Goal: Use online tool/utility: Utilize a website feature to perform a specific function

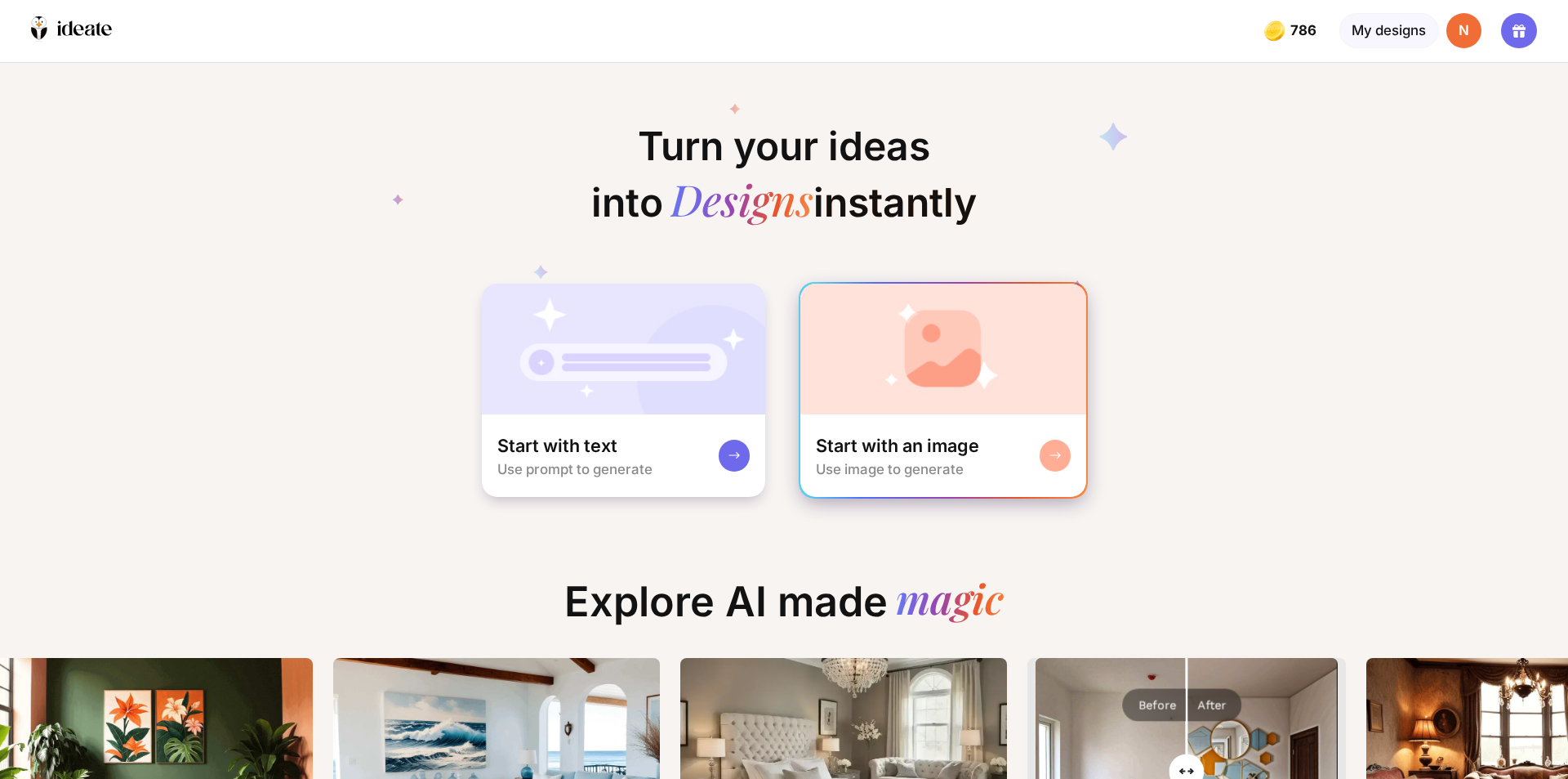
click at [933, 376] on img at bounding box center [944, 349] width 287 height 131
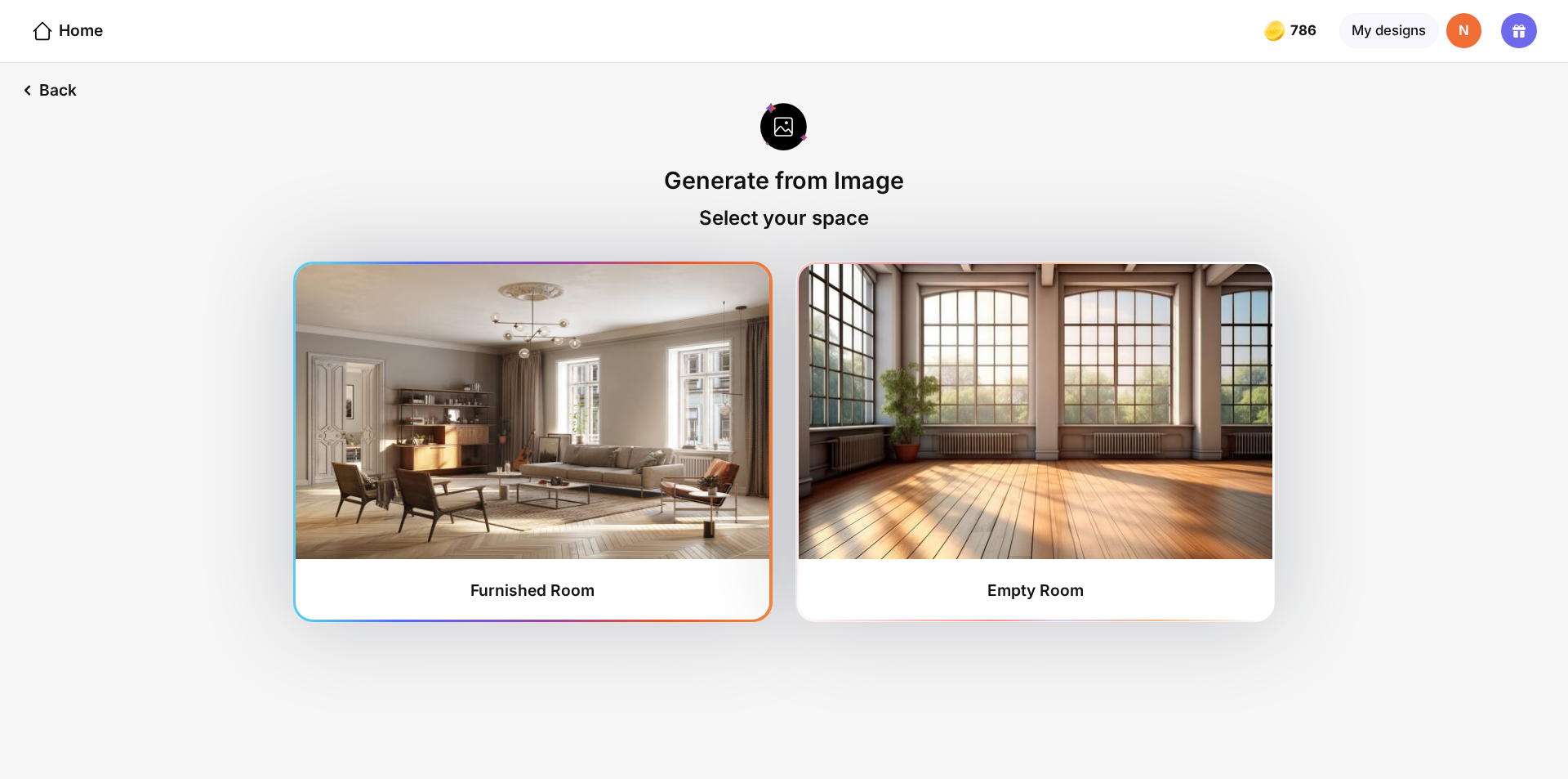
click at [652, 497] on img at bounding box center [533, 411] width 474 height 295
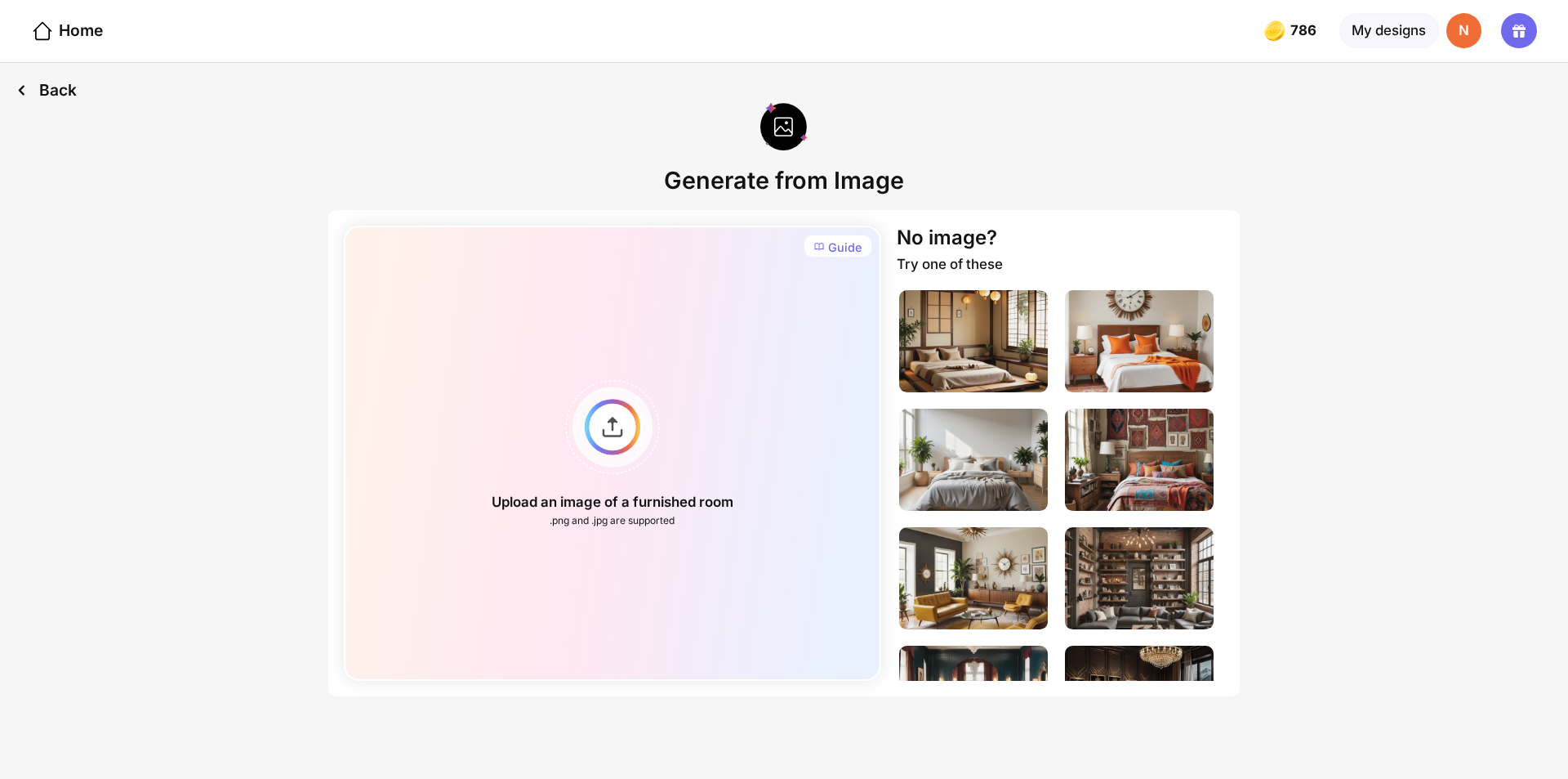
click at [52, 90] on div "Back" at bounding box center [46, 91] width 92 height 55
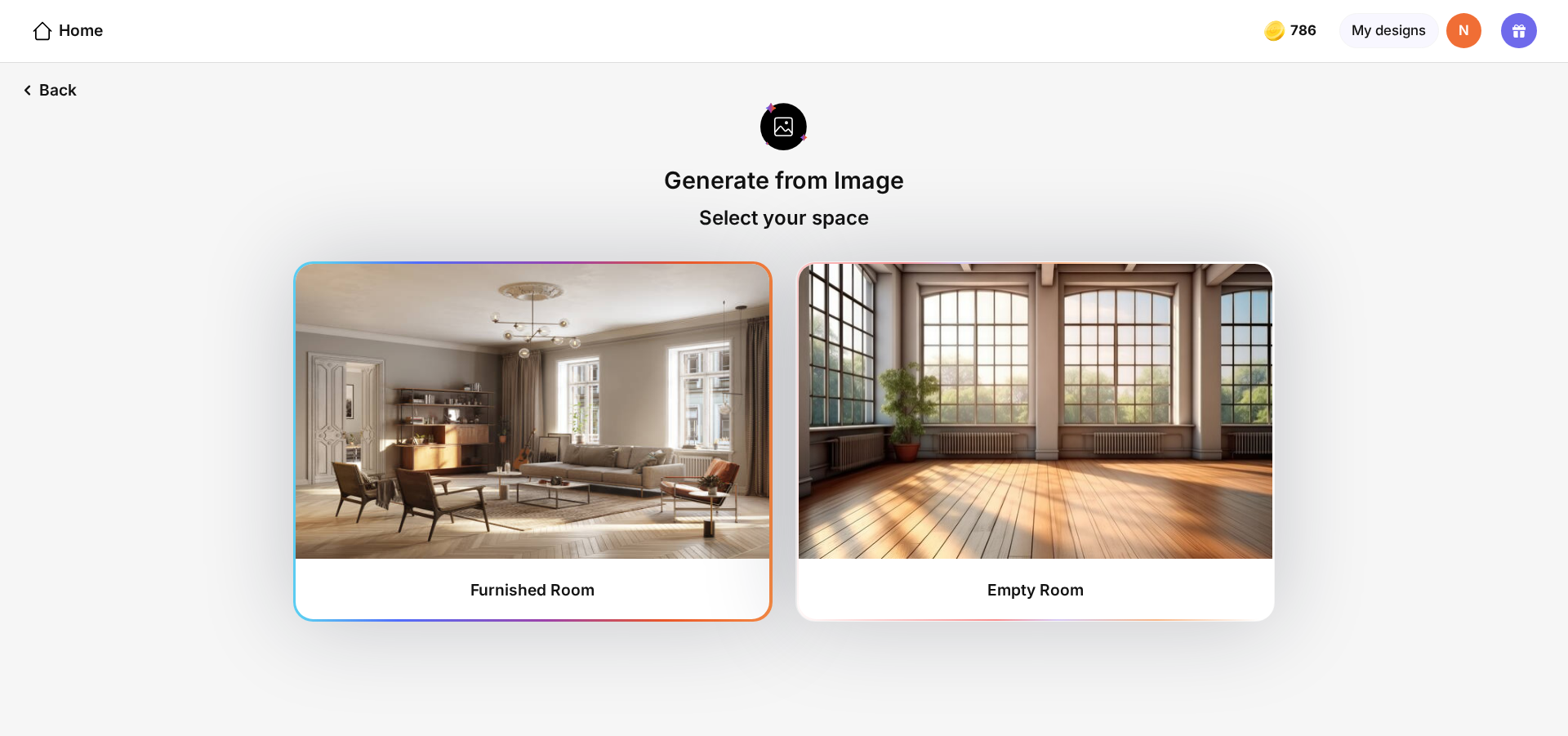
click at [541, 458] on img at bounding box center [533, 411] width 474 height 295
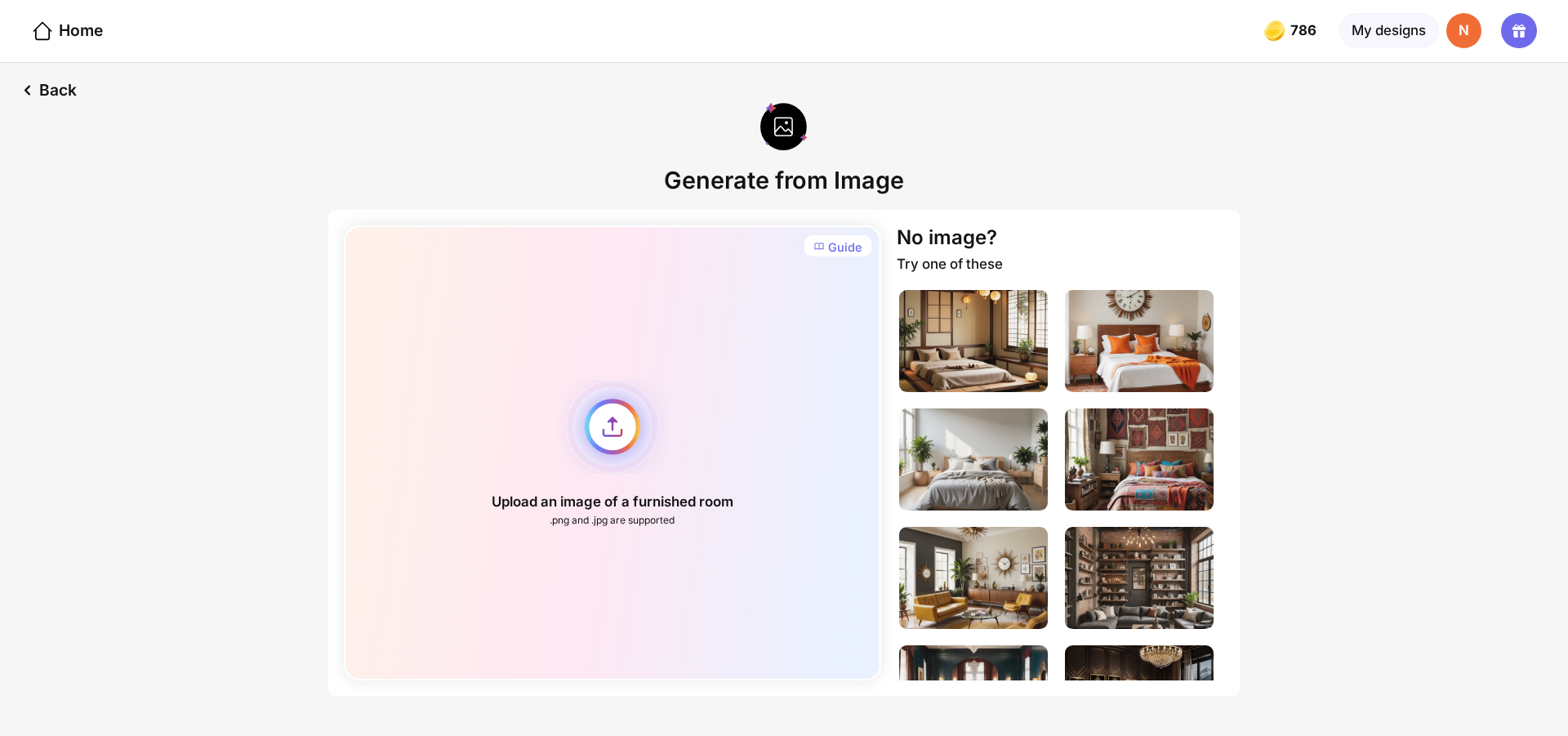
click at [619, 420] on div "Upload an image of a furnished room .png and .jpg are supported" at bounding box center [612, 452] width 536 height 455
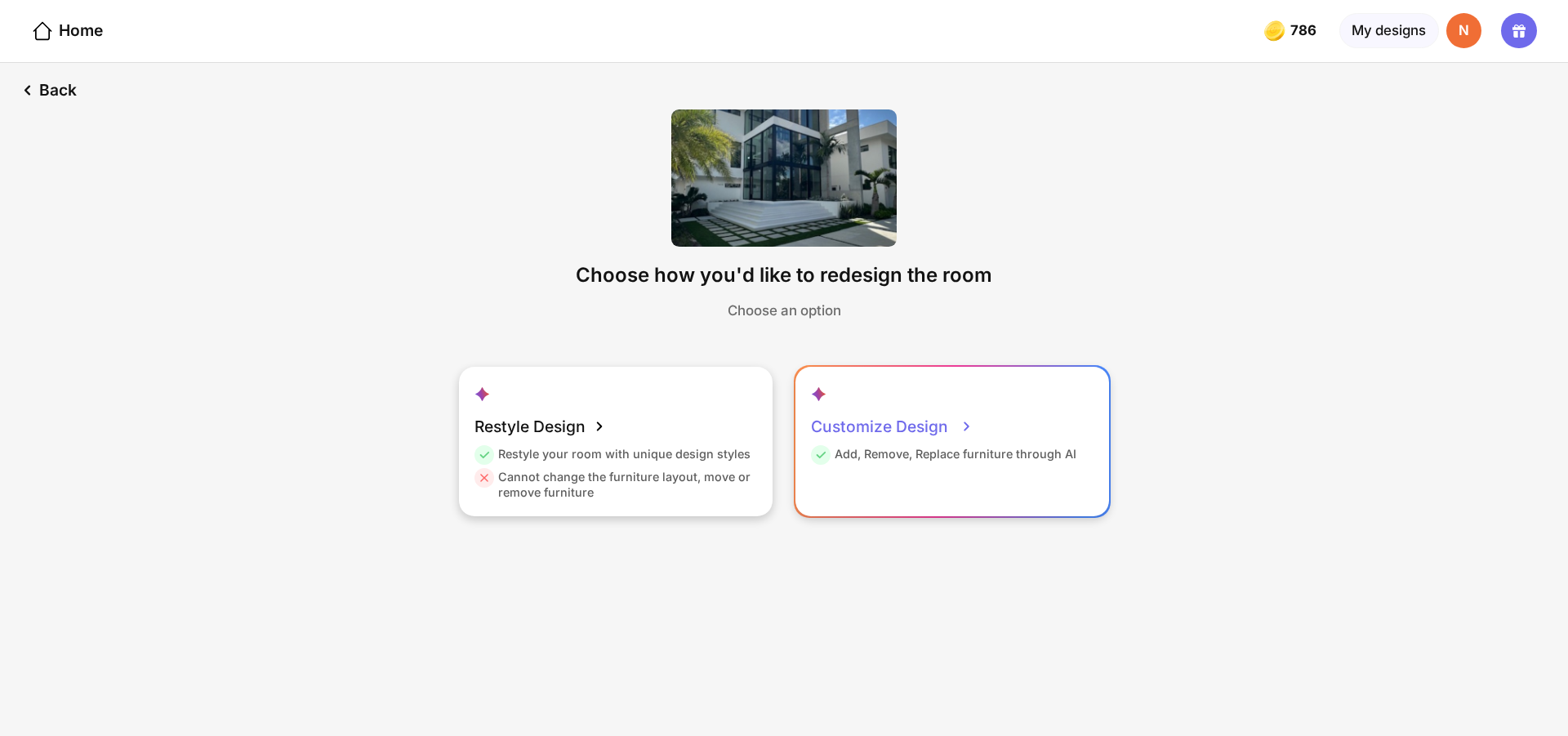
click at [914, 414] on div "Customize Design" at bounding box center [892, 426] width 162 height 40
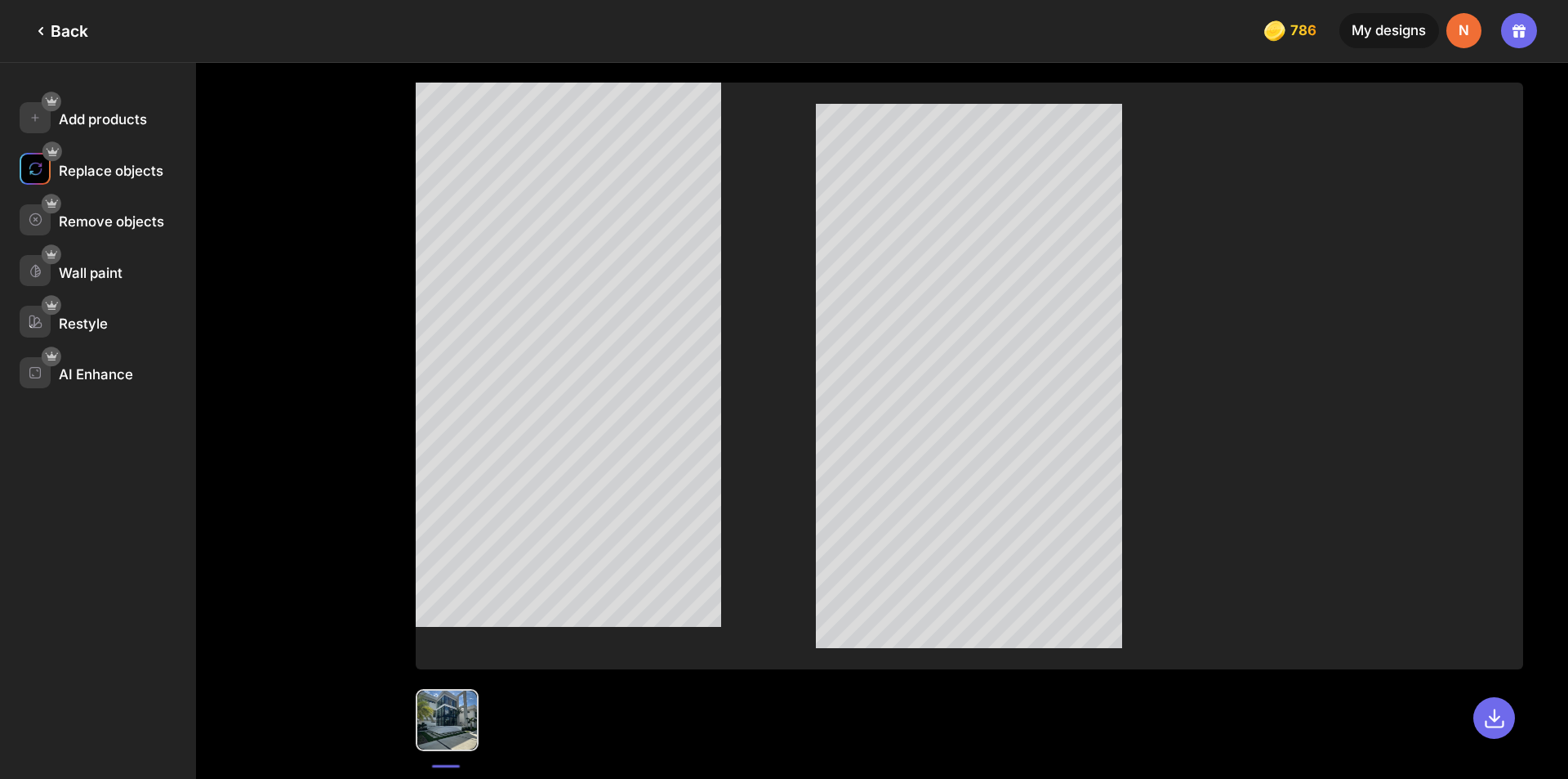
click at [21, 168] on div at bounding box center [35, 168] width 31 height 31
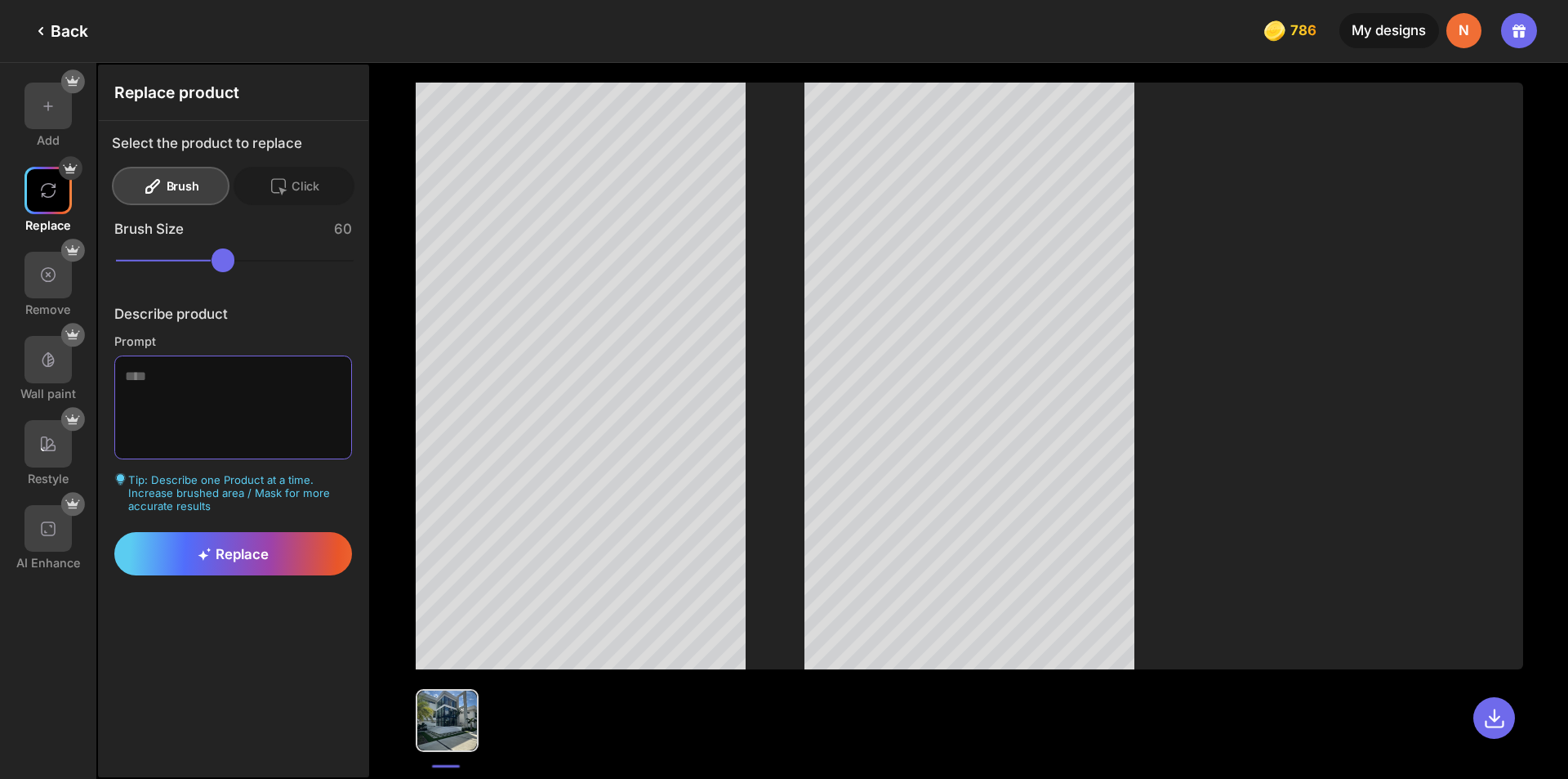
click at [317, 388] on textarea at bounding box center [233, 407] width 239 height 104
type textarea "**********"
drag, startPoint x: 251, startPoint y: 263, endPoint x: 167, endPoint y: 273, distance: 84.6
click at [167, 273] on input "range" at bounding box center [235, 259] width 239 height 24
click at [333, 141] on div "clear" at bounding box center [338, 142] width 34 height 15
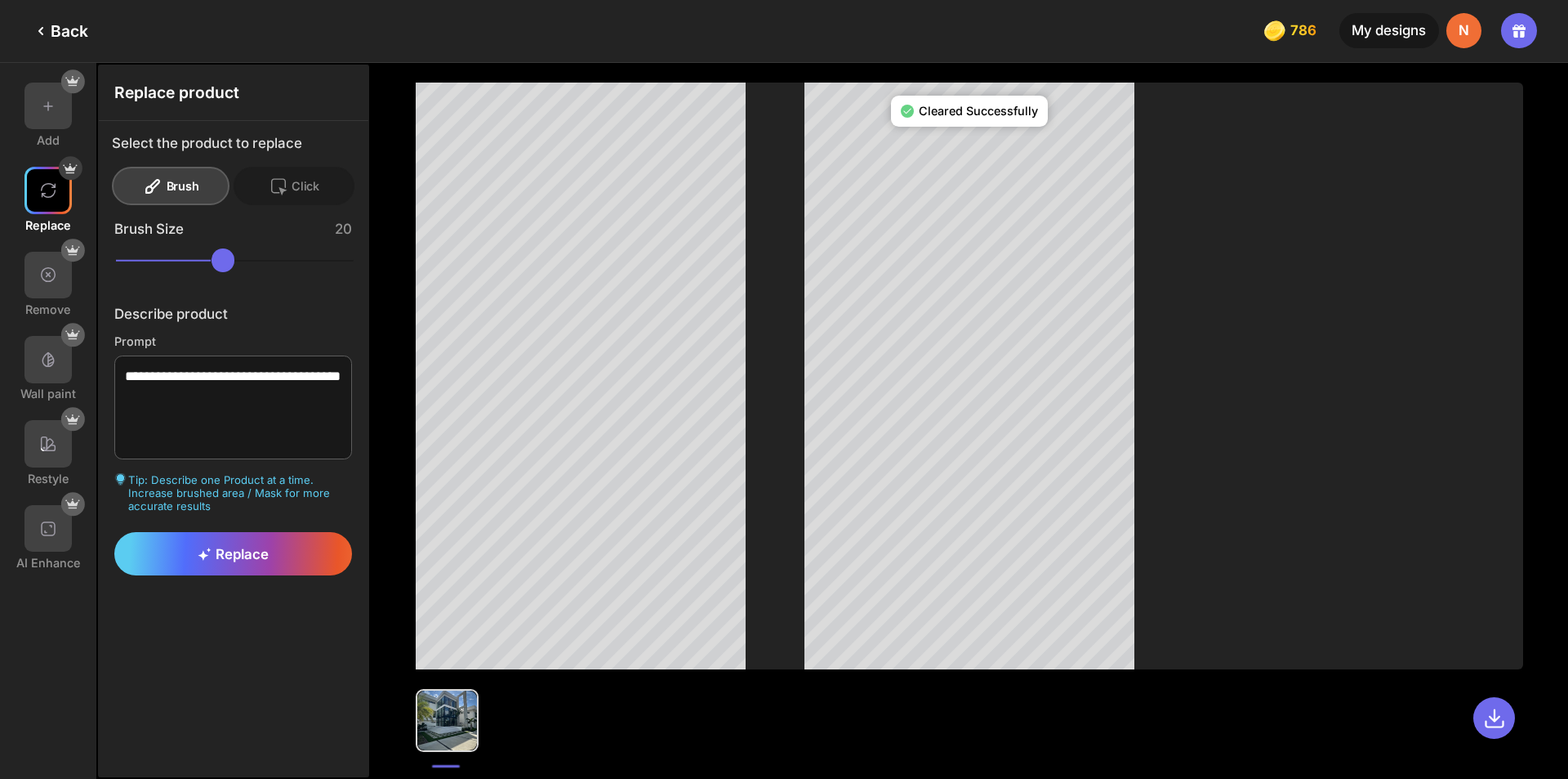
drag, startPoint x: 162, startPoint y: 258, endPoint x: 150, endPoint y: 260, distance: 12.2
type input "**"
click at [150, 260] on input "range" at bounding box center [235, 259] width 239 height 24
click at [345, 142] on div "clear" at bounding box center [338, 142] width 34 height 15
click at [298, 555] on div "Replace" at bounding box center [233, 554] width 239 height 44
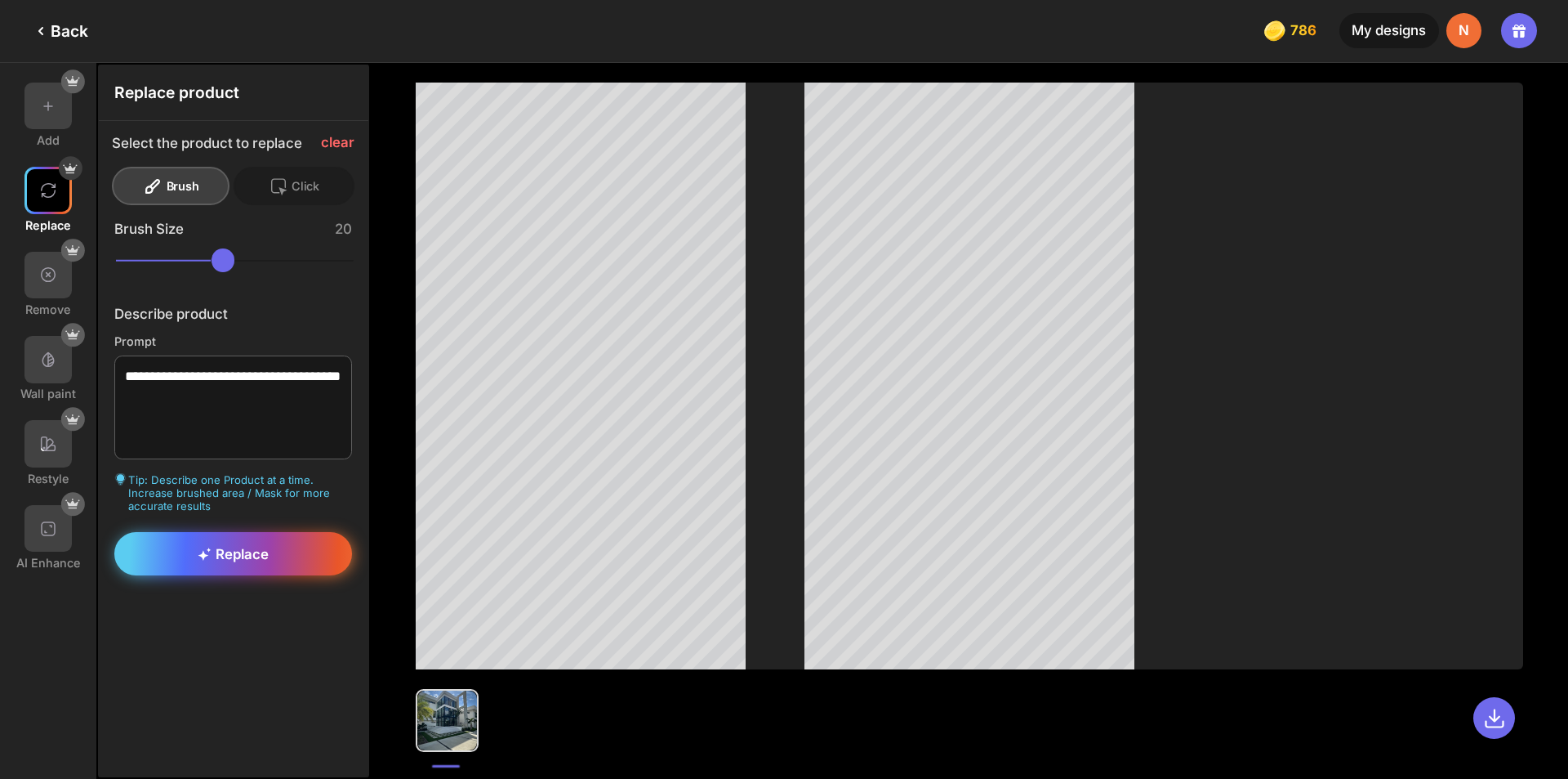
click at [223, 552] on span "Replace" at bounding box center [233, 554] width 71 height 16
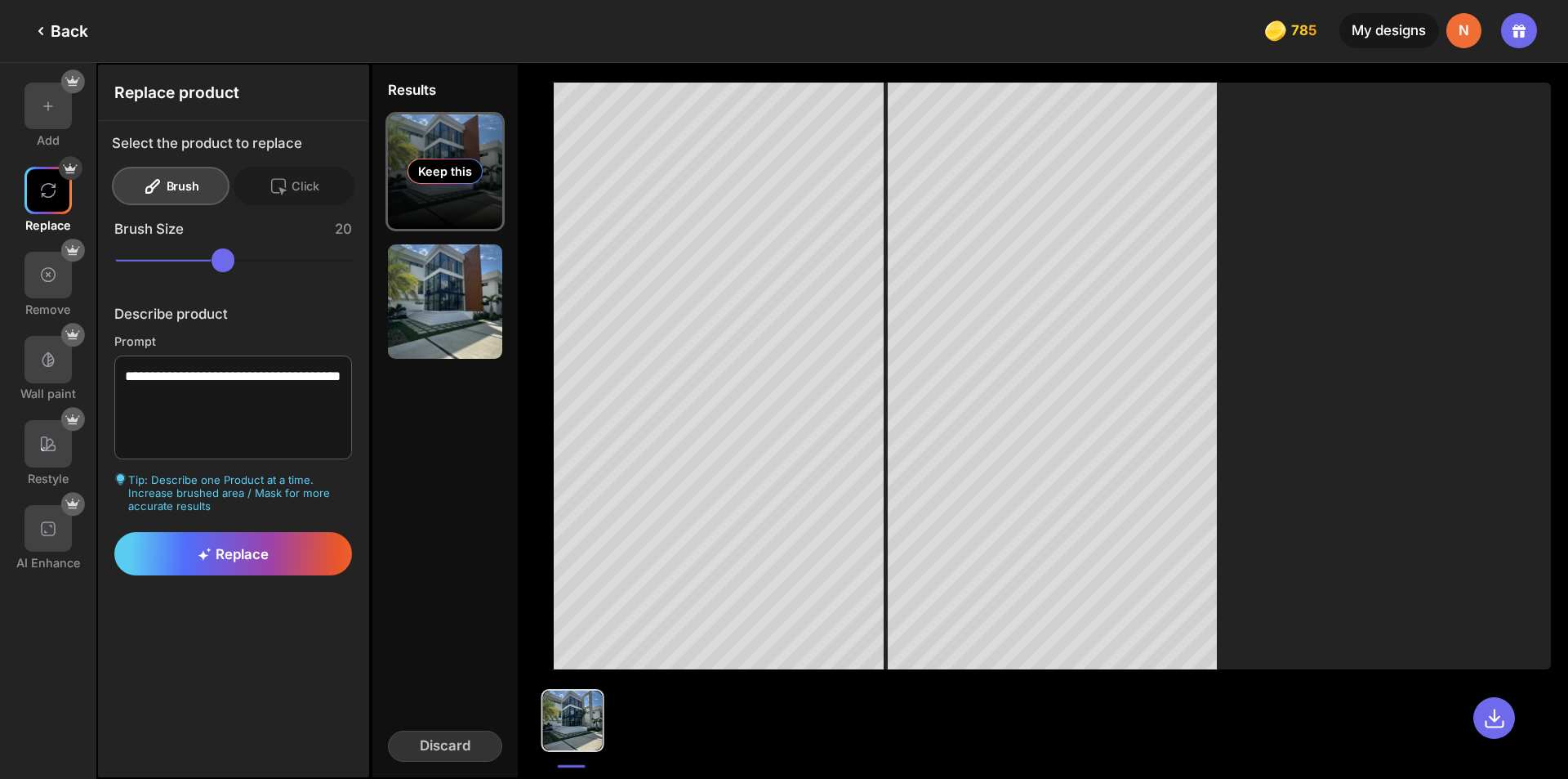
click at [462, 209] on div "Keep this" at bounding box center [445, 171] width 114 height 114
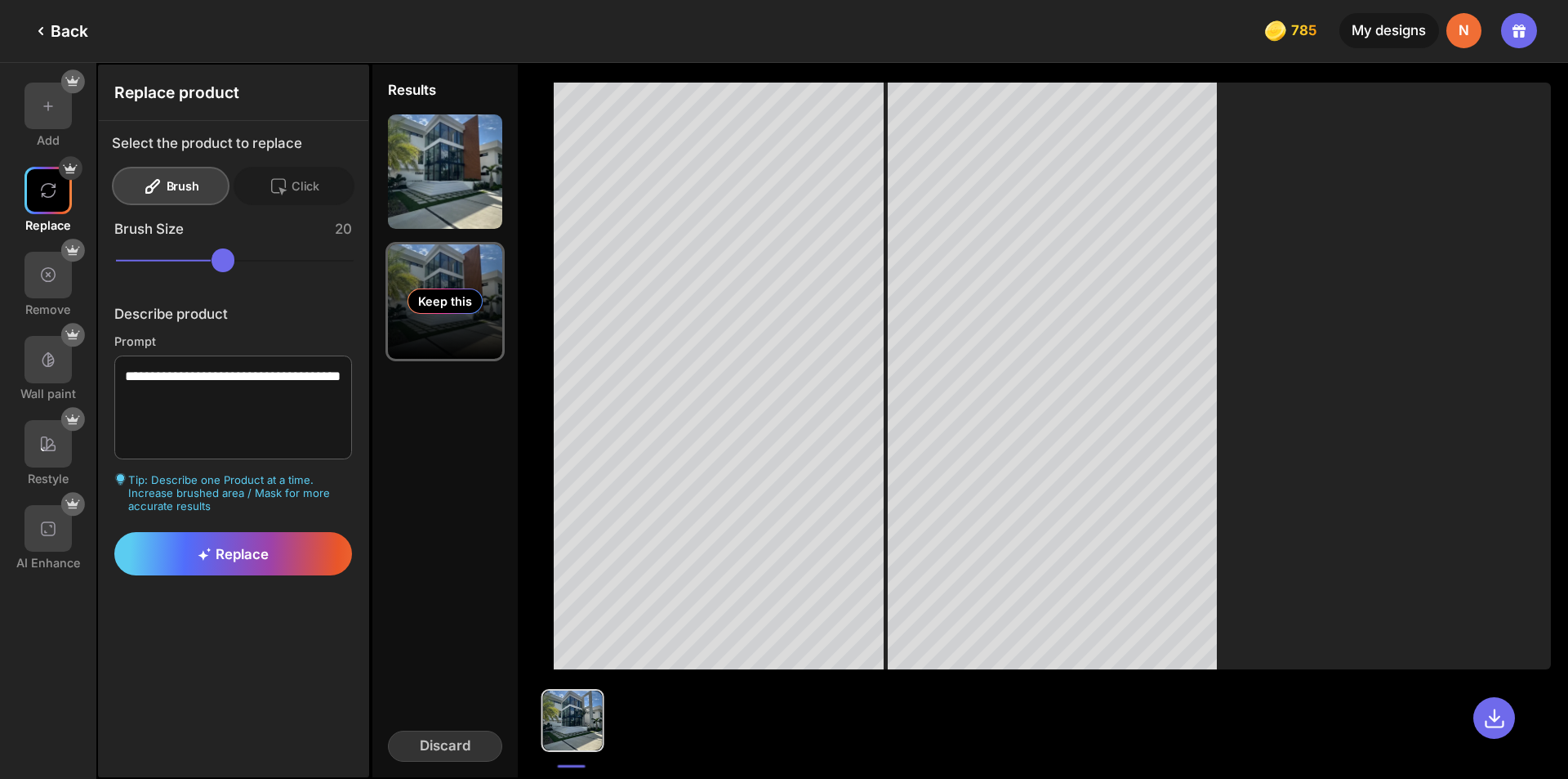
click at [484, 268] on div "Keep this" at bounding box center [445, 301] width 114 height 114
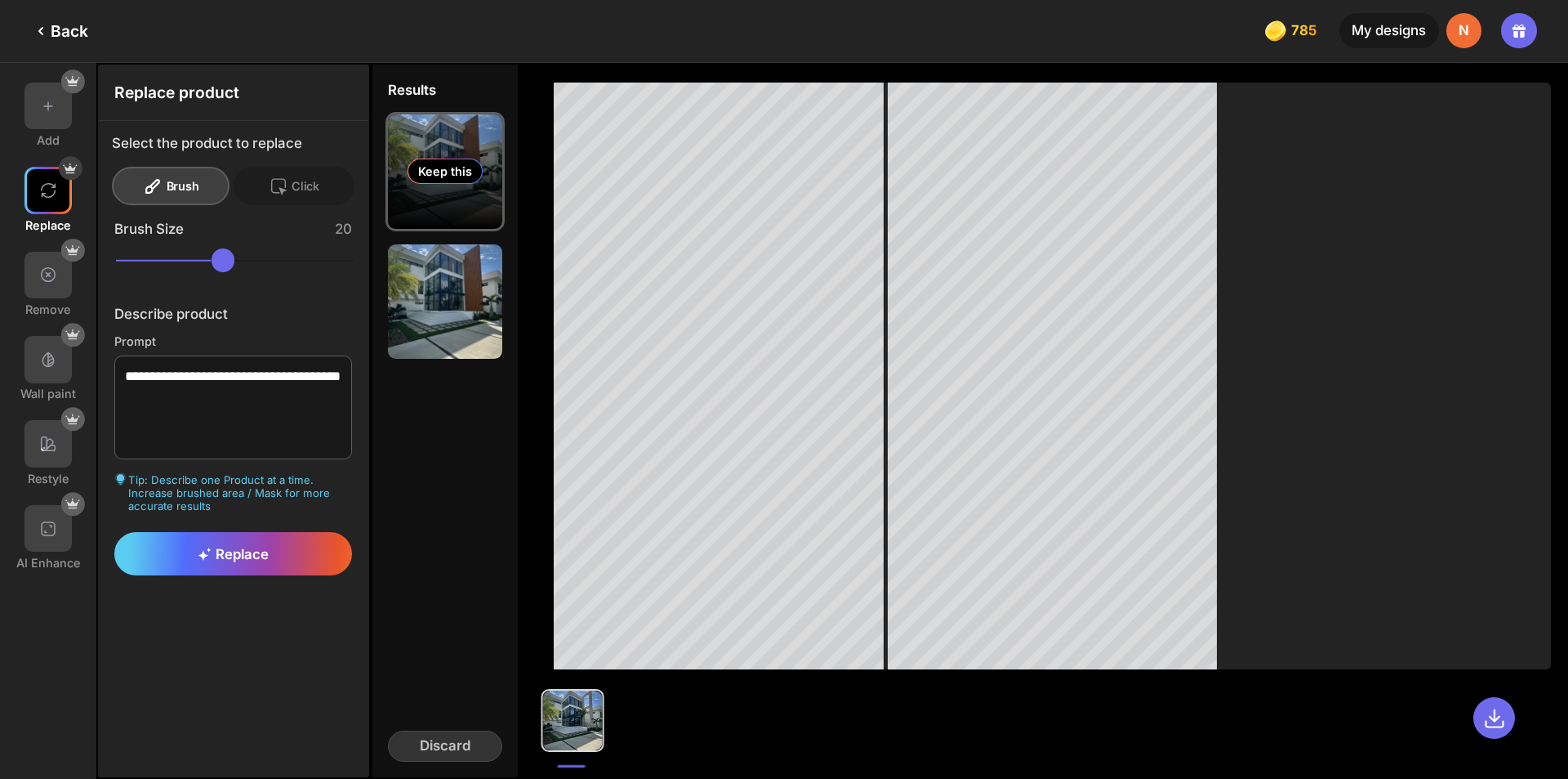
click at [433, 199] on div "Keep this" at bounding box center [445, 171] width 114 height 114
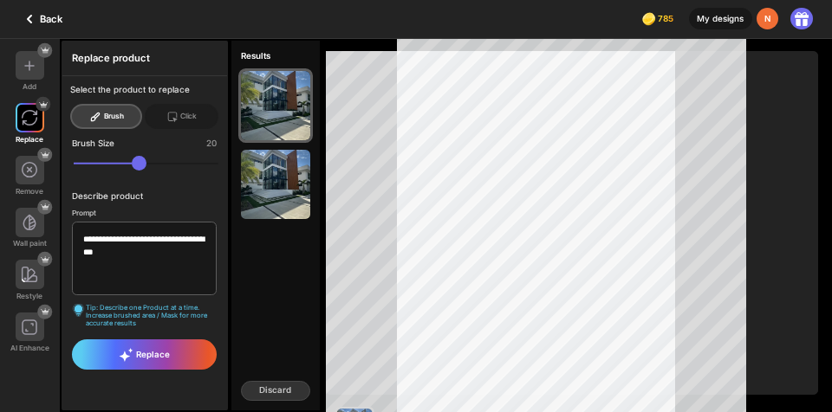
drag, startPoint x: 1663, startPoint y: 35, endPoint x: 607, endPoint y: 22, distance: 1055.3
click at [606, 22] on div "Back 785 785 785 785 credits left My designs N" at bounding box center [416, 19] width 832 height 39
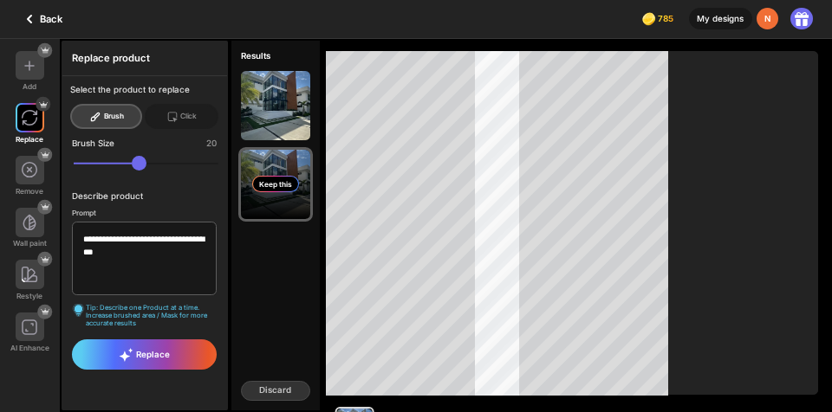
click at [280, 159] on div "Keep this" at bounding box center [275, 184] width 69 height 69
click at [38, 17] on icon at bounding box center [29, 19] width 21 height 21
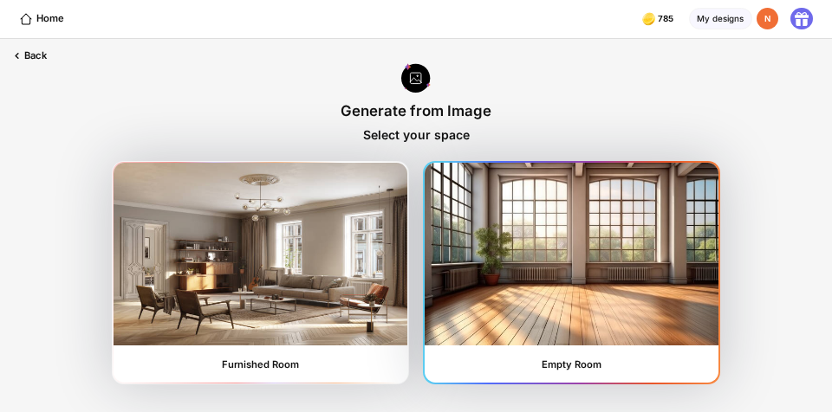
click at [540, 268] on img at bounding box center [571, 254] width 293 height 182
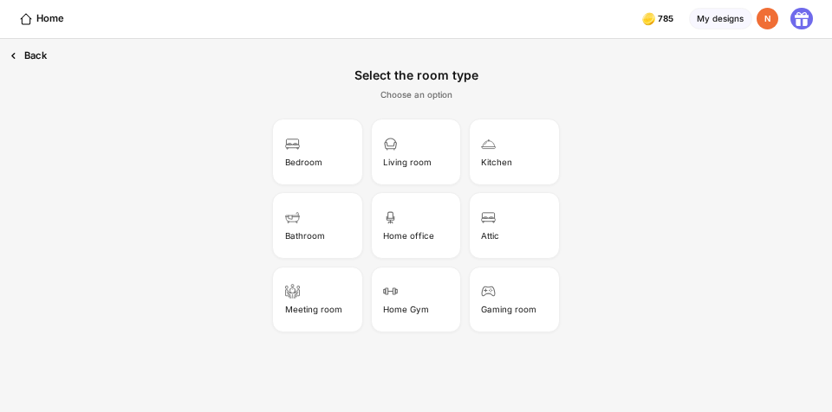
click at [30, 58] on div "Back" at bounding box center [28, 56] width 56 height 34
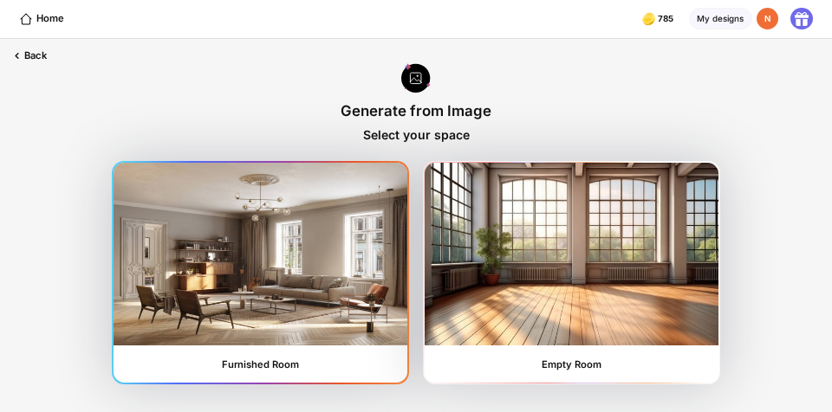
click at [284, 284] on img at bounding box center [259, 254] width 293 height 182
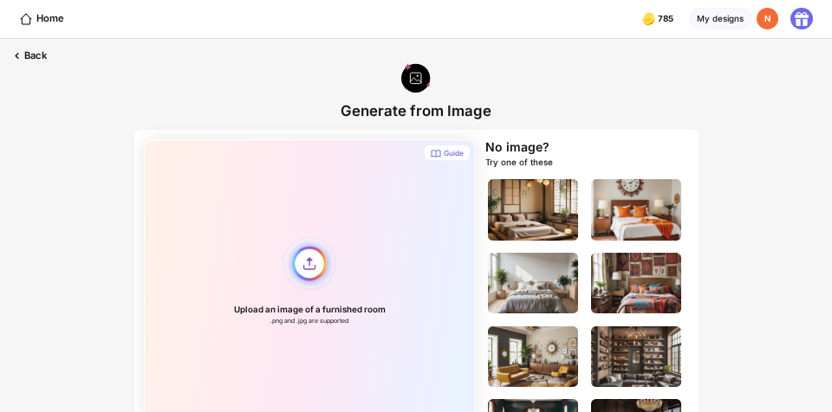
click at [295, 279] on div "Upload an image of a furnished room .png and .jpg are supported" at bounding box center [310, 280] width 332 height 282
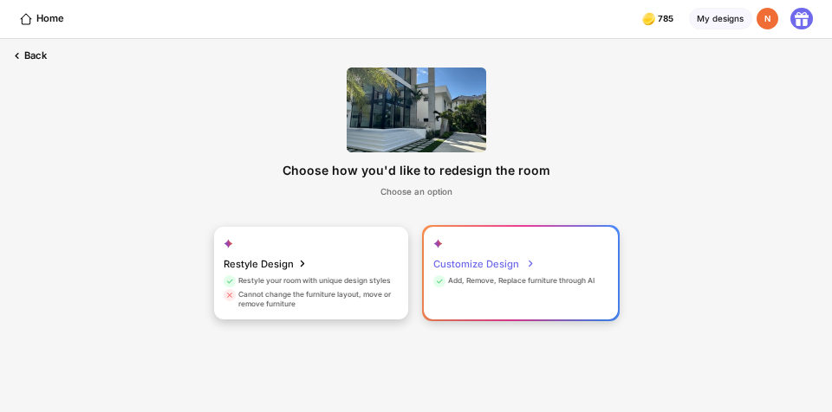
click at [503, 263] on div "Customize Design" at bounding box center [483, 264] width 101 height 24
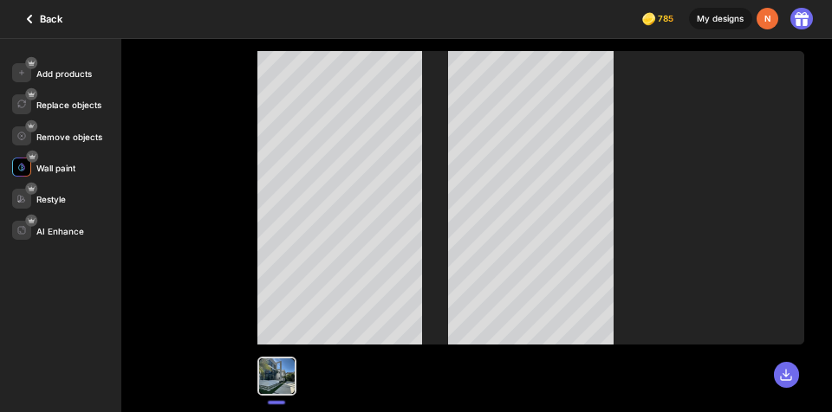
click at [21, 166] on img at bounding box center [21, 167] width 9 height 9
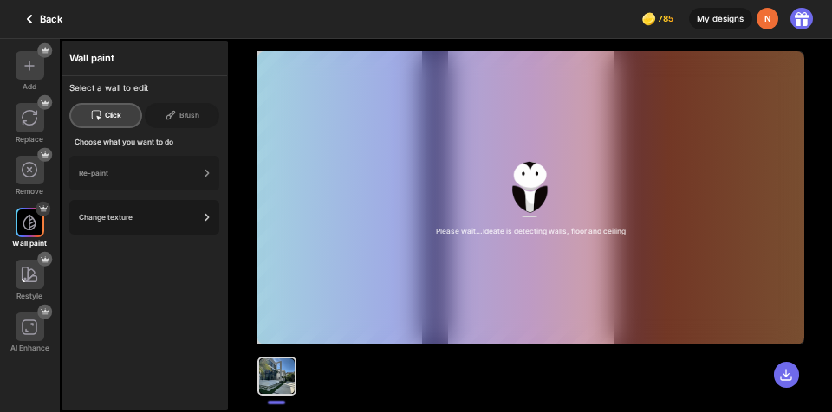
click at [142, 224] on div "Change texture" at bounding box center [144, 217] width 150 height 35
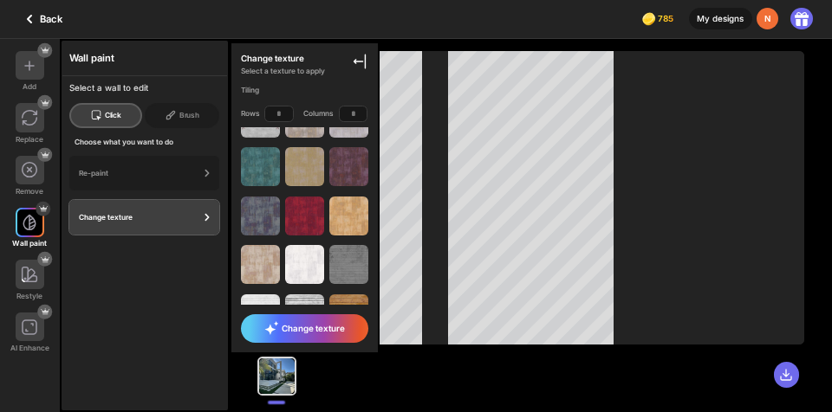
scroll to position [3115, 0]
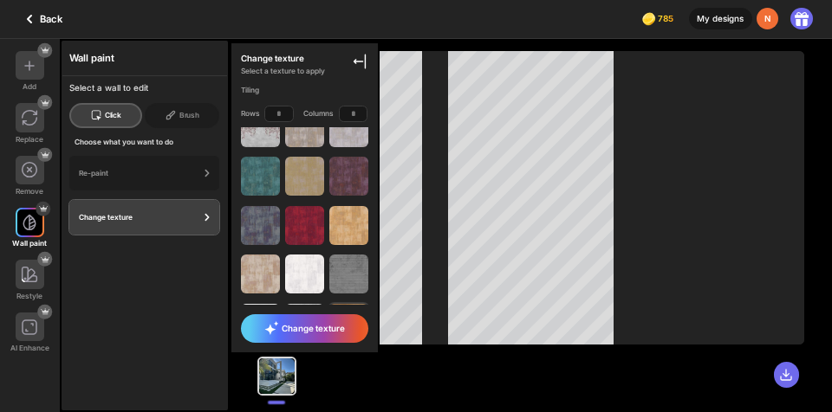
click at [353, 304] on img at bounding box center [348, 323] width 39 height 39
click at [323, 333] on span "Change texture" at bounding box center [304, 328] width 81 height 14
click at [106, 113] on div "Click" at bounding box center [105, 115] width 73 height 25
click at [200, 119] on div "Brush" at bounding box center [182, 115] width 75 height 25
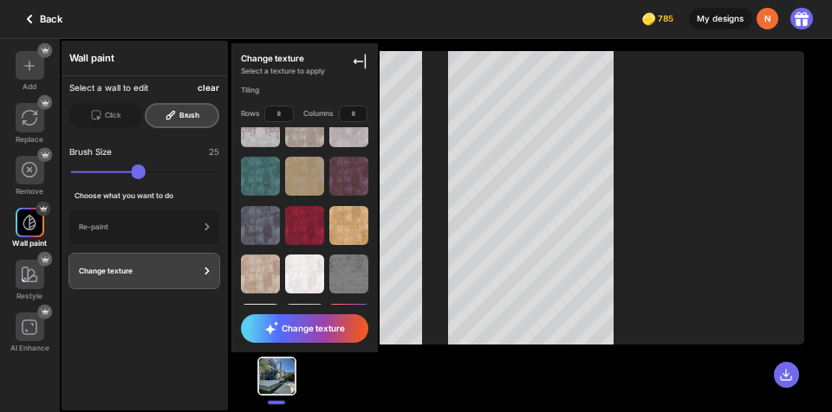
click at [211, 87] on div "clear" at bounding box center [209, 88] width 22 height 10
drag, startPoint x: 102, startPoint y: 172, endPoint x: 88, endPoint y: 176, distance: 14.3
type input "**"
click at [88, 176] on input "range" at bounding box center [146, 172] width 150 height 15
click at [334, 325] on span "Change texture" at bounding box center [304, 328] width 81 height 14
